Goal: Task Accomplishment & Management: Complete application form

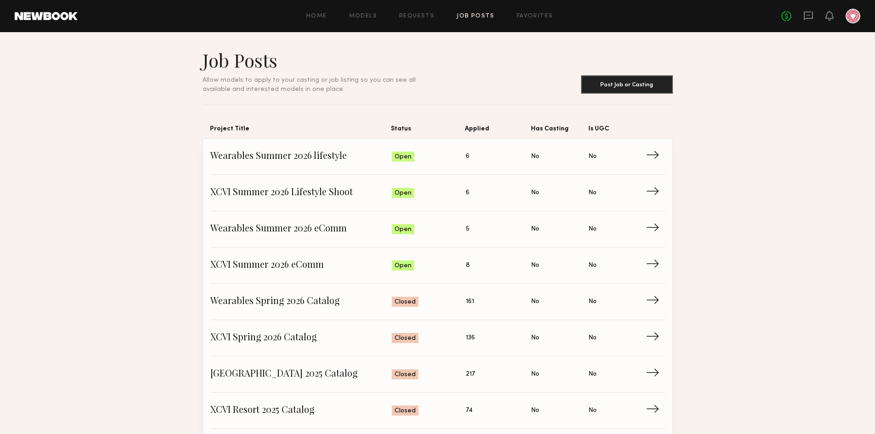
click at [481, 17] on link "Job Posts" at bounding box center [475, 16] width 38 height 6
click at [294, 186] on span "XCVI Summer 2026 Lifestyle Shoot" at bounding box center [301, 193] width 182 height 14
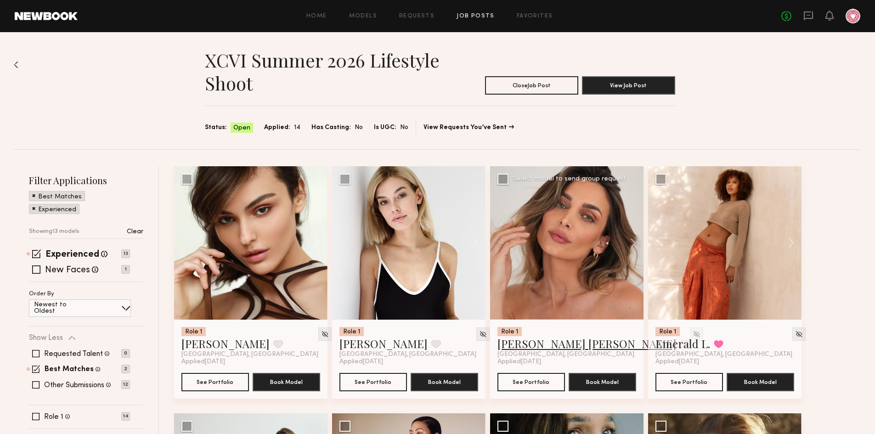
click at [532, 344] on link "Kacie Nicole M." at bounding box center [586, 343] width 179 height 15
click at [692, 332] on img at bounding box center [696, 334] width 8 height 8
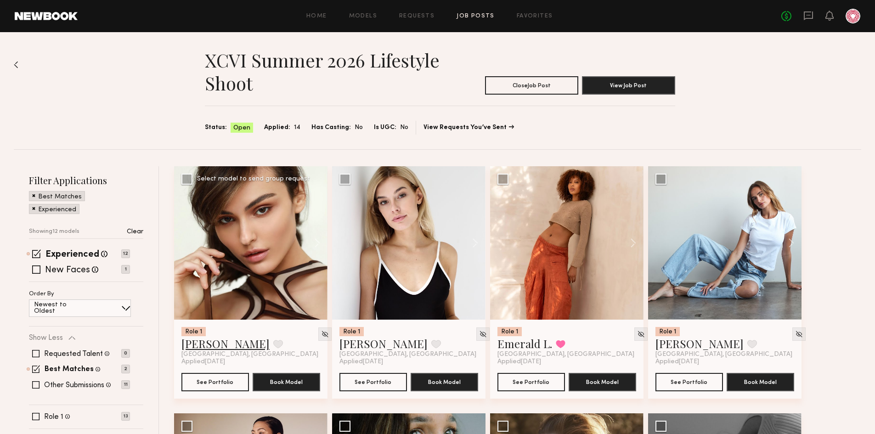
click at [211, 345] on link "[PERSON_NAME]" at bounding box center [225, 343] width 88 height 15
click at [534, 341] on link "Emerald L." at bounding box center [524, 343] width 55 height 15
click at [669, 347] on link "Liv M." at bounding box center [699, 343] width 88 height 15
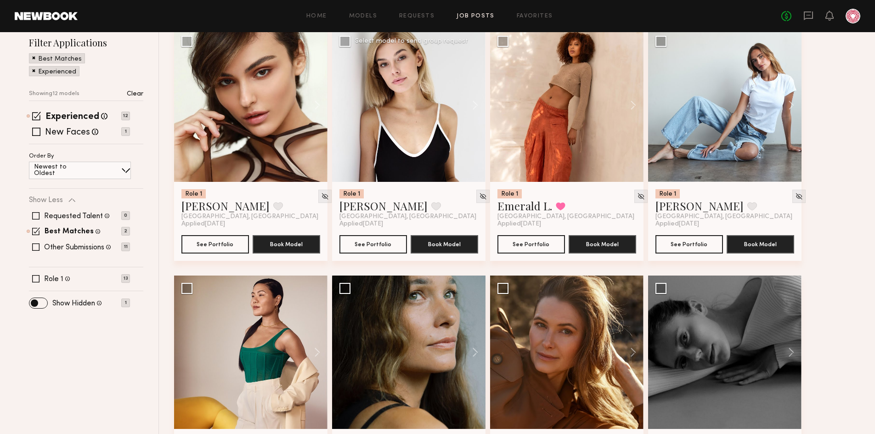
scroll to position [275, 0]
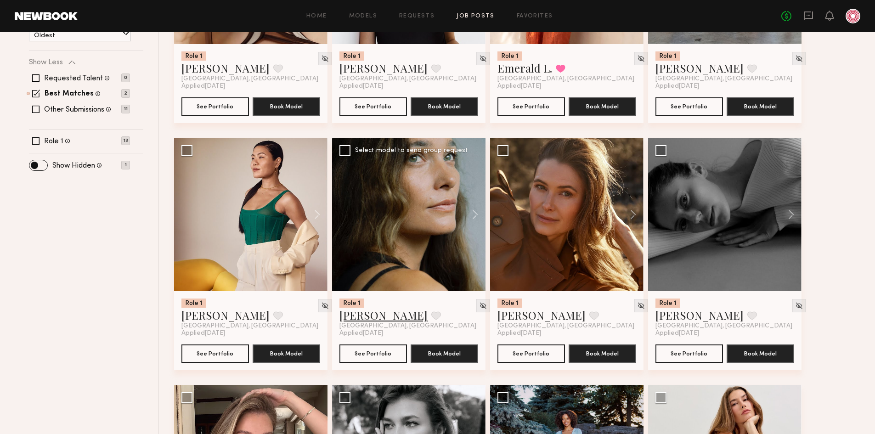
click at [357, 314] on link "Tatiane S." at bounding box center [383, 315] width 88 height 15
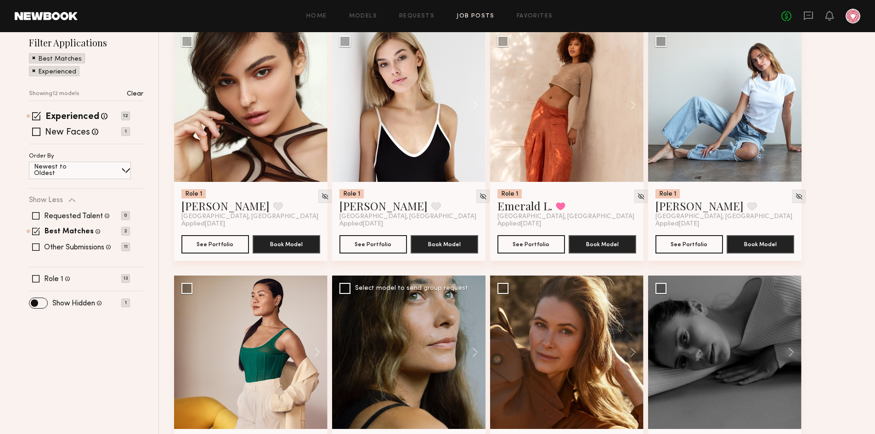
scroll to position [0, 0]
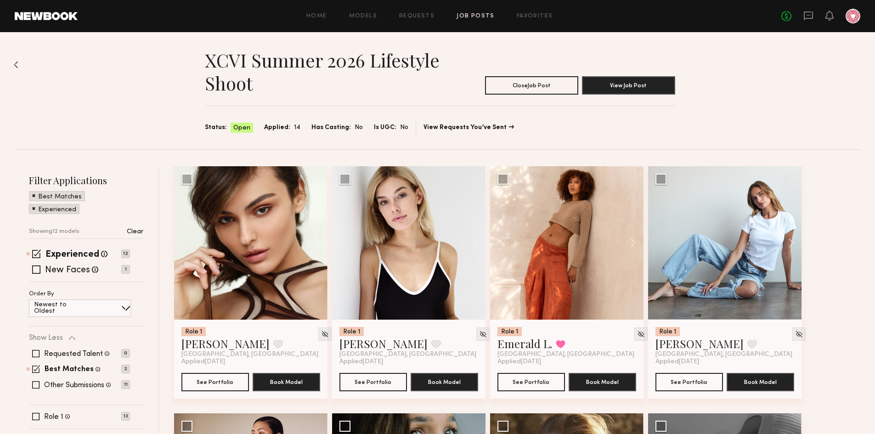
click at [476, 15] on link "Job Posts" at bounding box center [475, 16] width 38 height 6
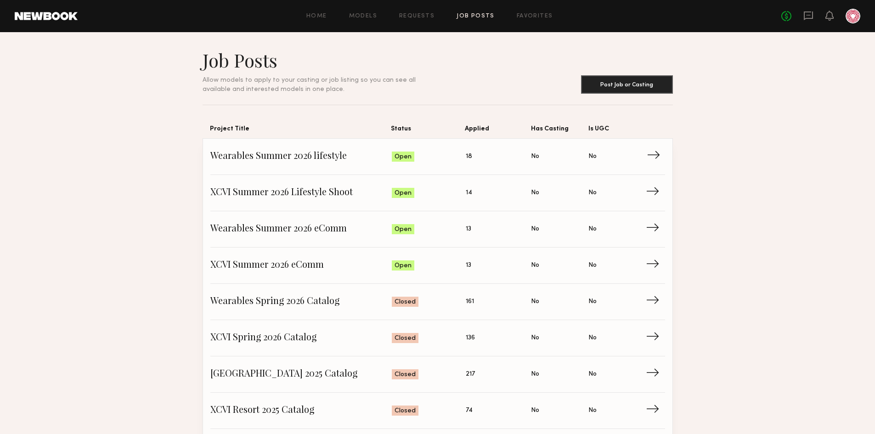
click at [267, 151] on span "Wearables Summer 2026 lifestyle" at bounding box center [301, 157] width 182 height 14
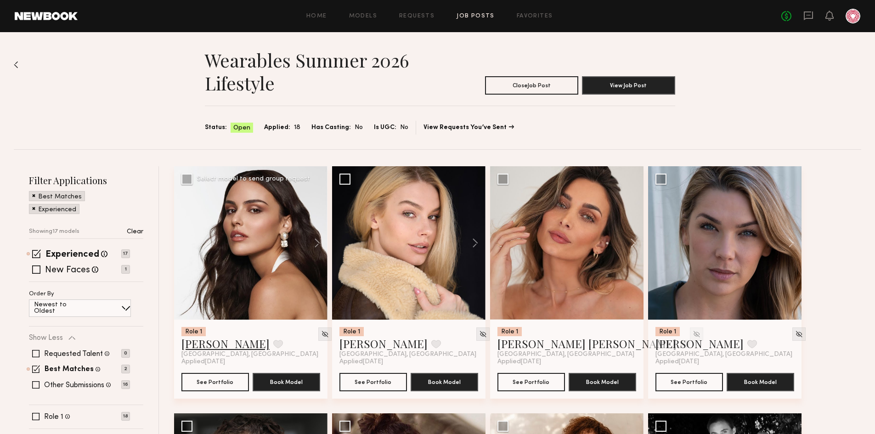
click at [216, 346] on link "[PERSON_NAME]" at bounding box center [225, 343] width 88 height 15
click at [530, 342] on link "Kacie Nicole M." at bounding box center [586, 343] width 179 height 15
click at [692, 331] on img at bounding box center [696, 334] width 8 height 8
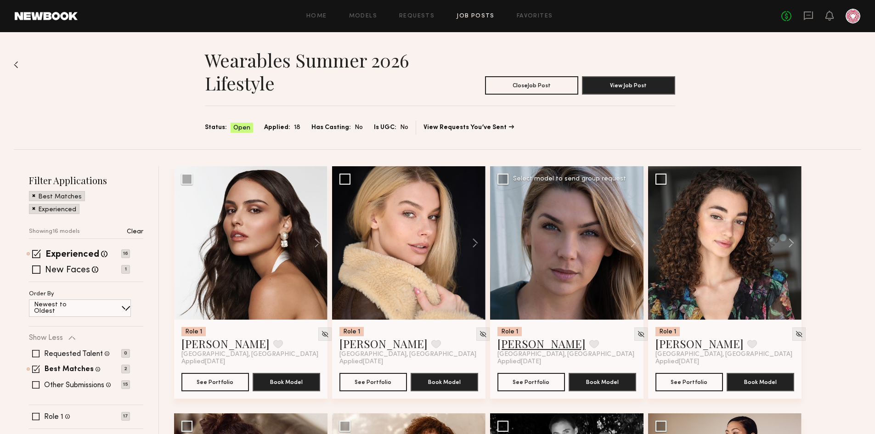
click at [526, 344] on link "Kelli R." at bounding box center [541, 343] width 88 height 15
click at [669, 349] on link "Paige F." at bounding box center [699, 343] width 88 height 15
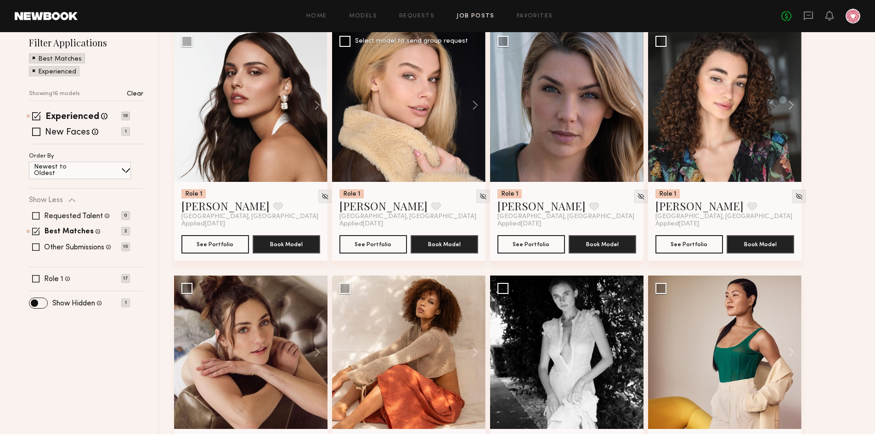
scroll to position [230, 0]
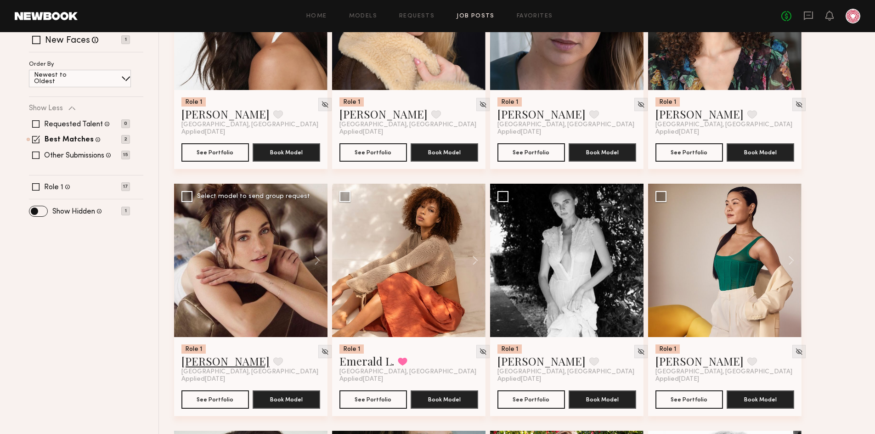
click at [206, 364] on link "Emily H." at bounding box center [225, 360] width 88 height 15
click at [667, 359] on link "Jennie J." at bounding box center [699, 360] width 88 height 15
click at [795, 351] on img at bounding box center [799, 352] width 8 height 8
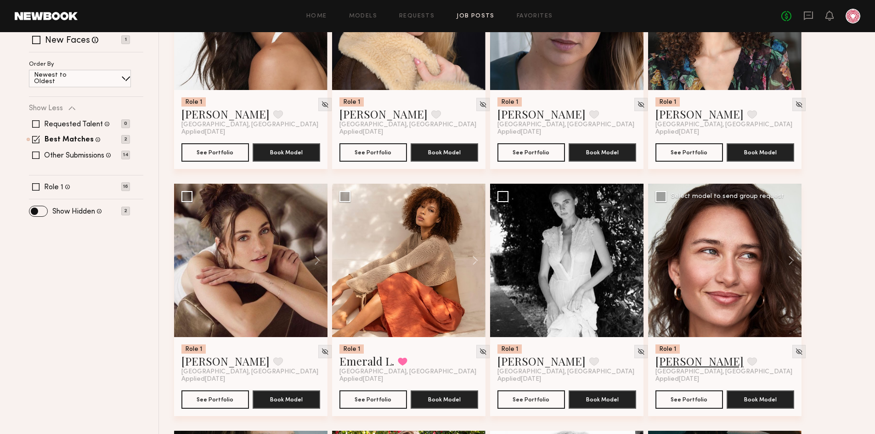
click at [678, 364] on link "Kimmay D." at bounding box center [699, 360] width 88 height 15
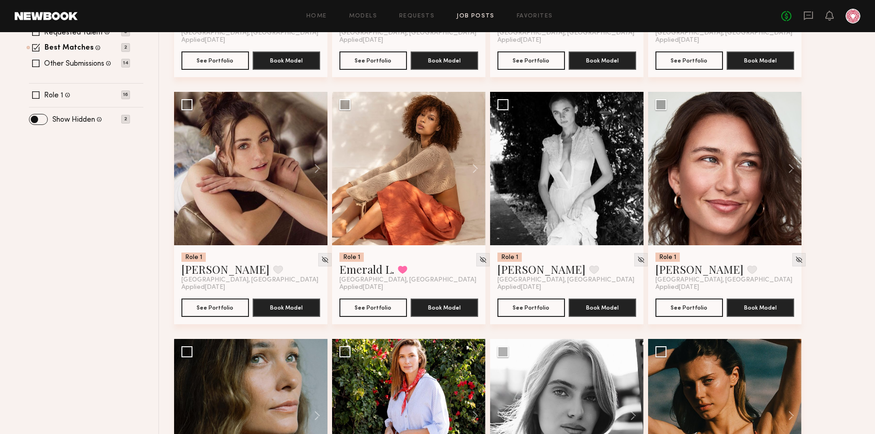
scroll to position [459, 0]
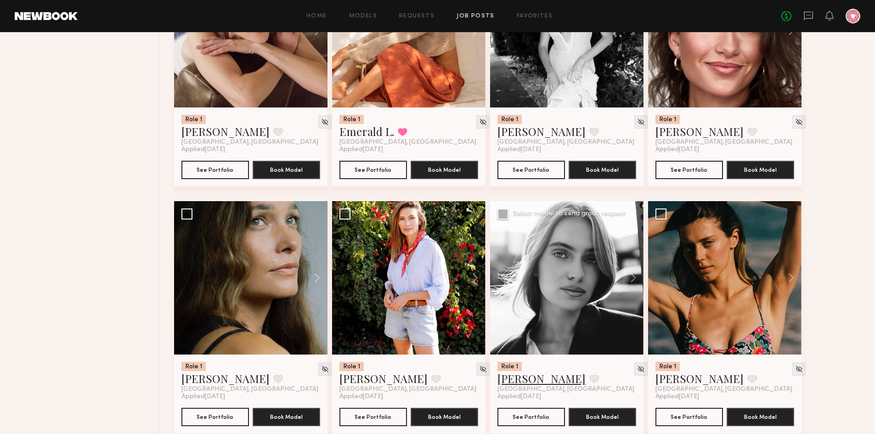
click at [529, 376] on link "Anzhela D." at bounding box center [541, 378] width 88 height 15
click at [510, 378] on link "Anzhela D." at bounding box center [541, 378] width 88 height 15
click at [673, 379] on link "Oxana Z." at bounding box center [699, 378] width 88 height 15
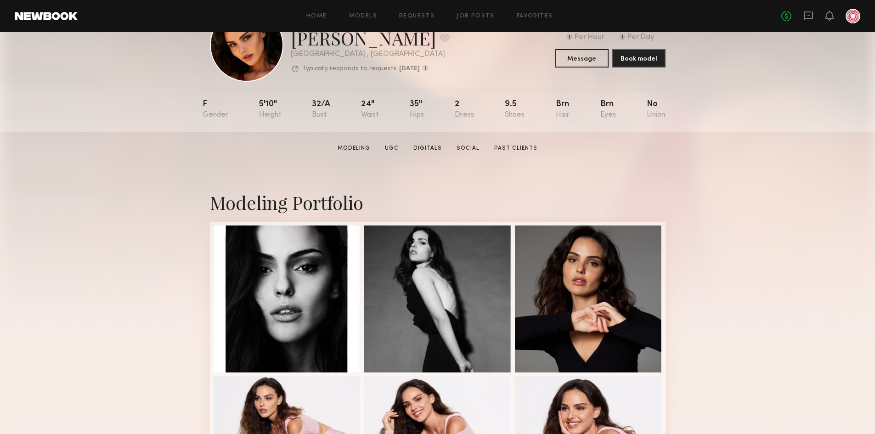
scroll to position [138, 0]
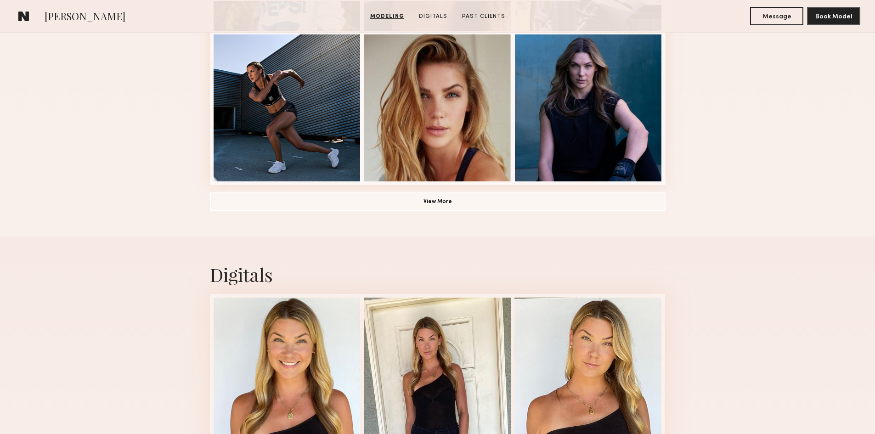
scroll to position [872, 0]
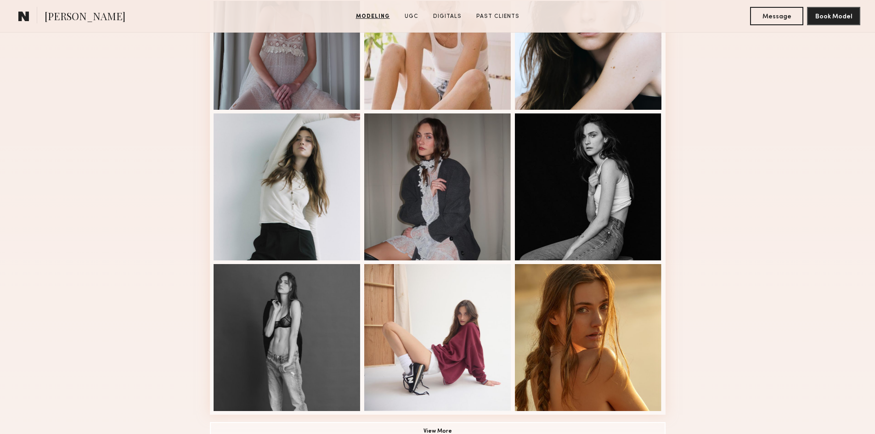
scroll to position [551, 0]
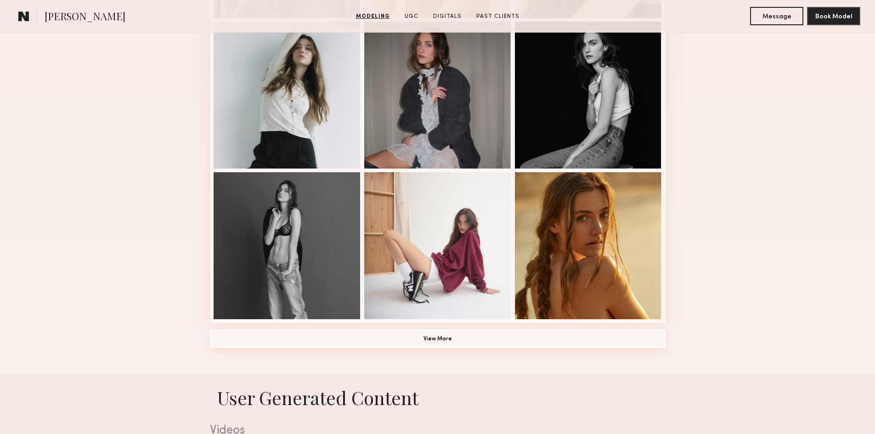
click at [488, 348] on button "View More" at bounding box center [437, 339] width 455 height 18
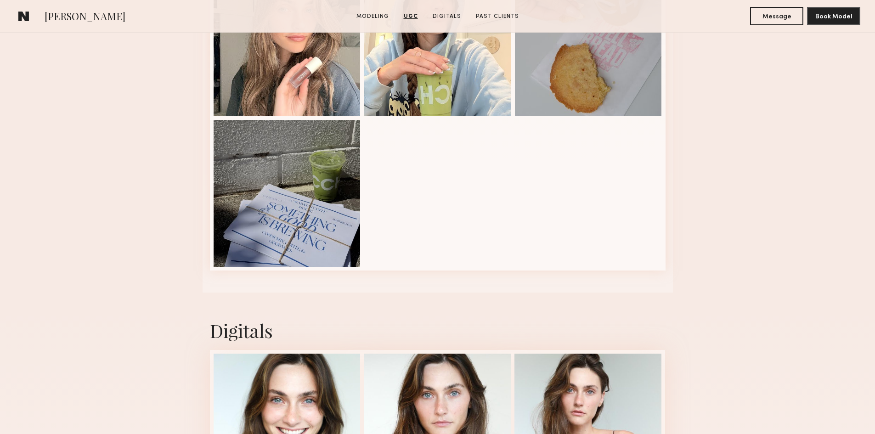
scroll to position [2341, 0]
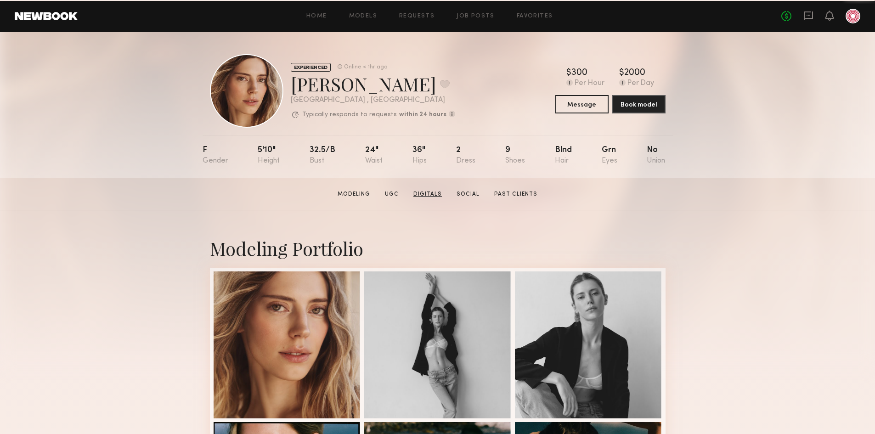
click at [432, 196] on link "Digitals" at bounding box center [427, 194] width 36 height 8
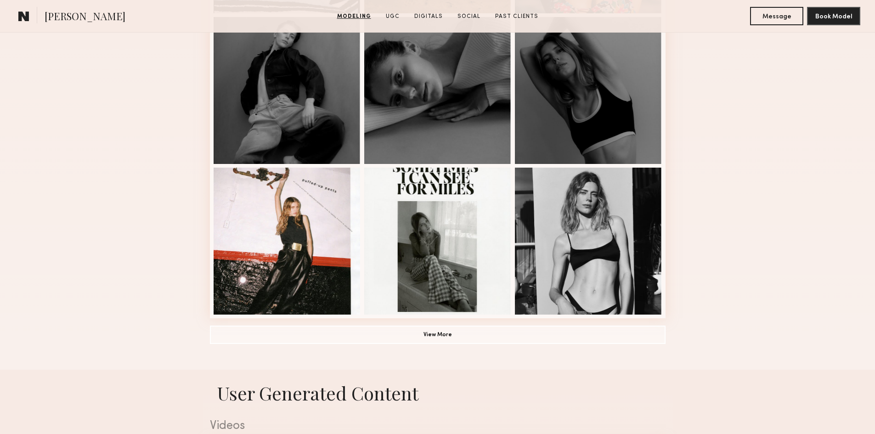
scroll to position [601, 0]
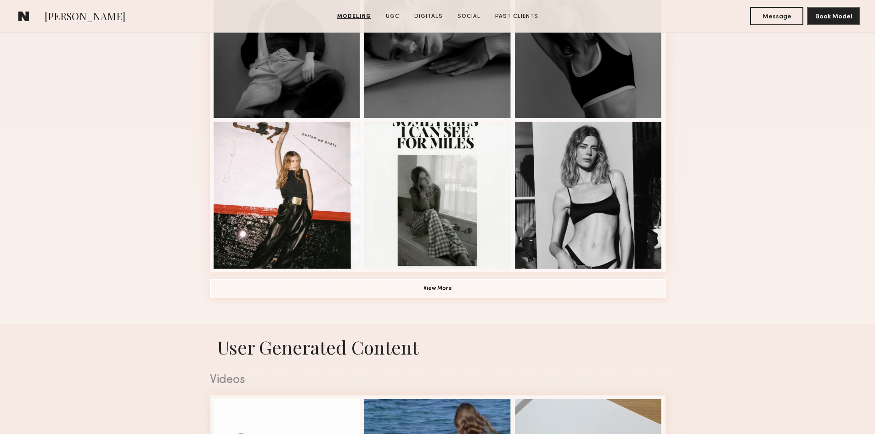
click at [478, 297] on button "View More" at bounding box center [437, 288] width 455 height 18
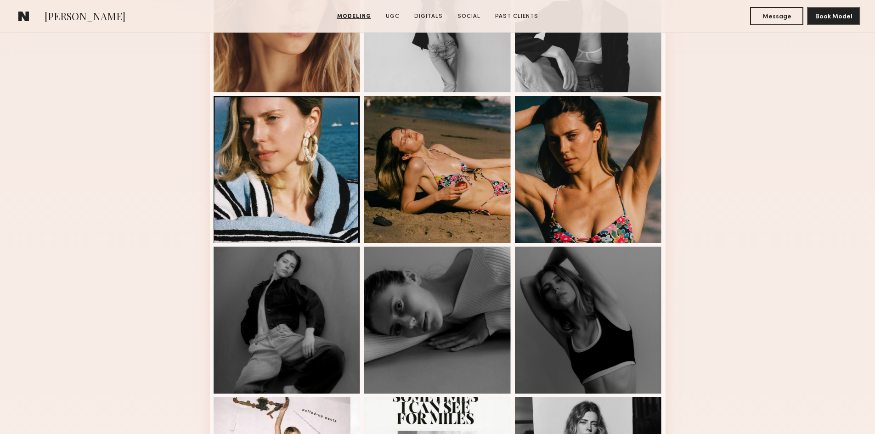
scroll to position [464, 0]
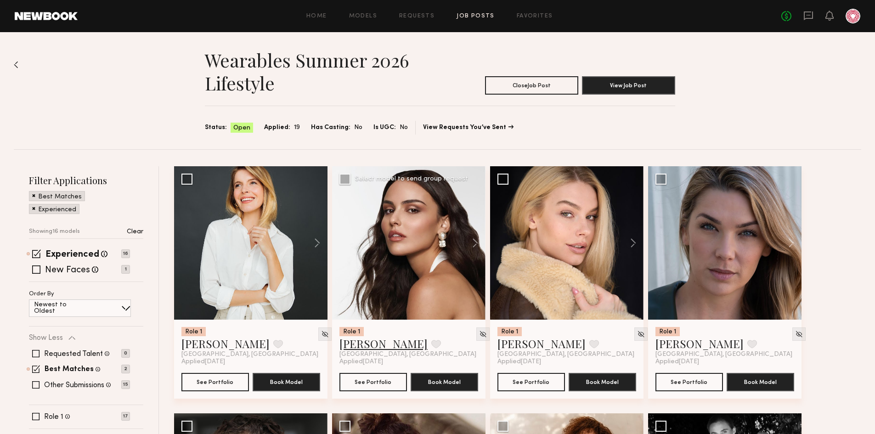
click at [375, 340] on link "[PERSON_NAME]" at bounding box center [383, 343] width 88 height 15
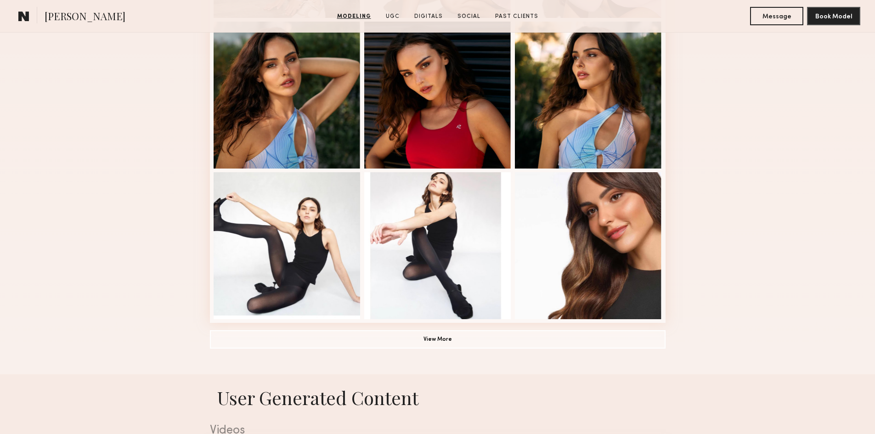
scroll to position [597, 0]
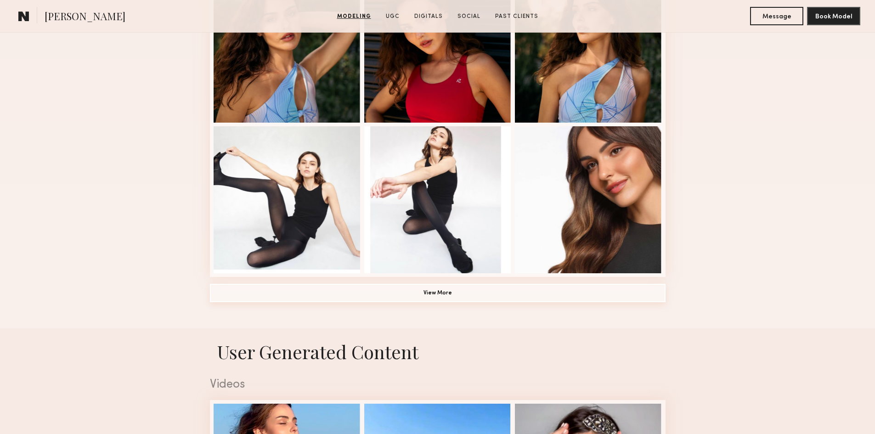
click at [444, 300] on button "View More" at bounding box center [437, 293] width 455 height 18
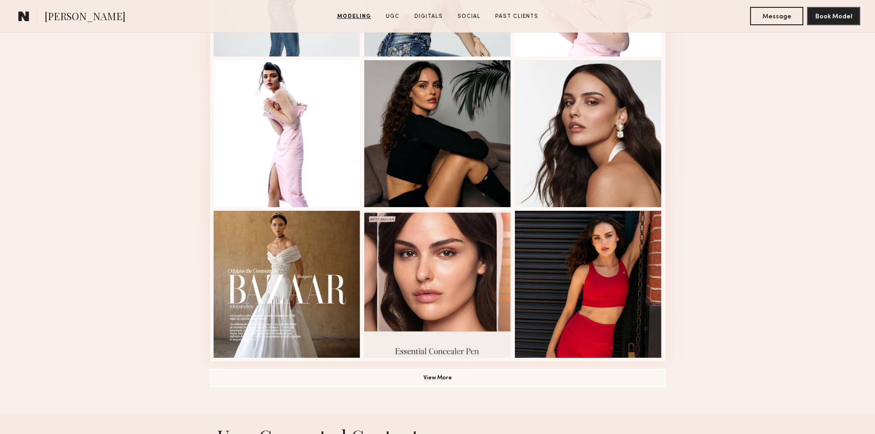
scroll to position [1148, 0]
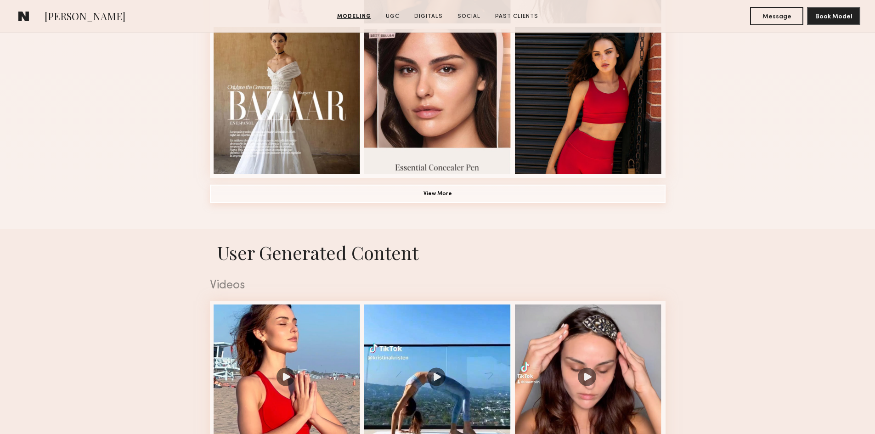
click at [432, 197] on button "View More" at bounding box center [437, 194] width 455 height 18
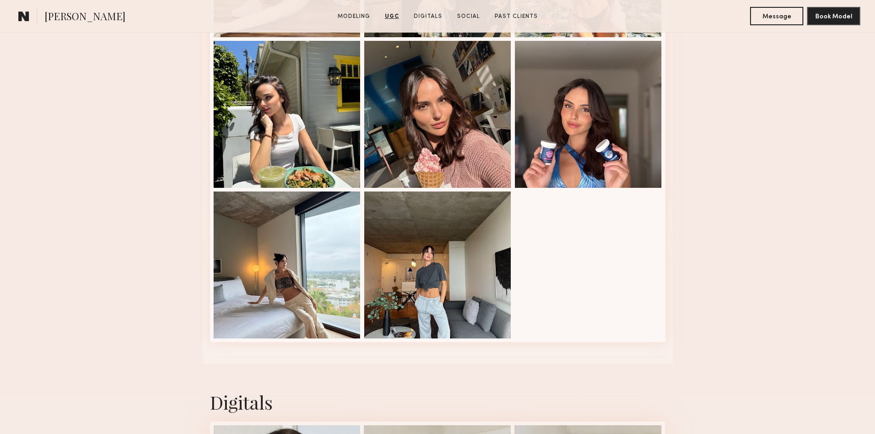
scroll to position [2525, 0]
